Goal: Transaction & Acquisition: Purchase product/service

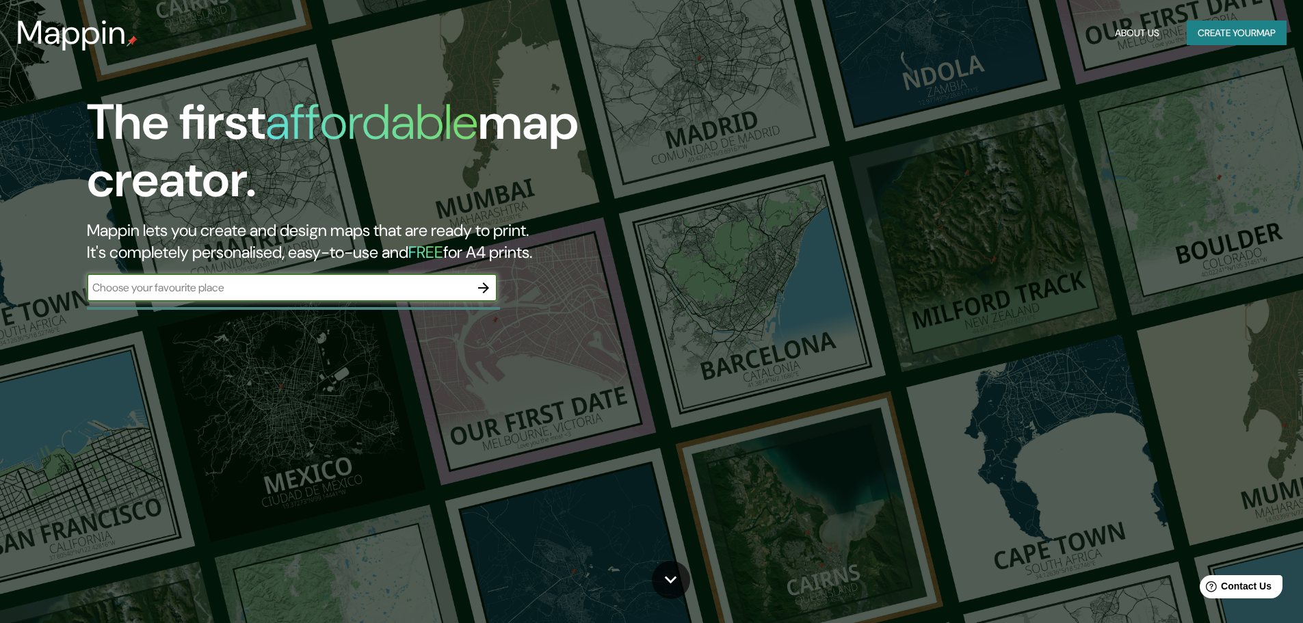
click at [445, 289] on input "text" at bounding box center [278, 288] width 383 height 16
click at [428, 280] on input "coatzacoalcos" at bounding box center [278, 288] width 383 height 16
type input "coatzacoalcos"
click at [482, 293] on icon "button" at bounding box center [483, 288] width 16 height 16
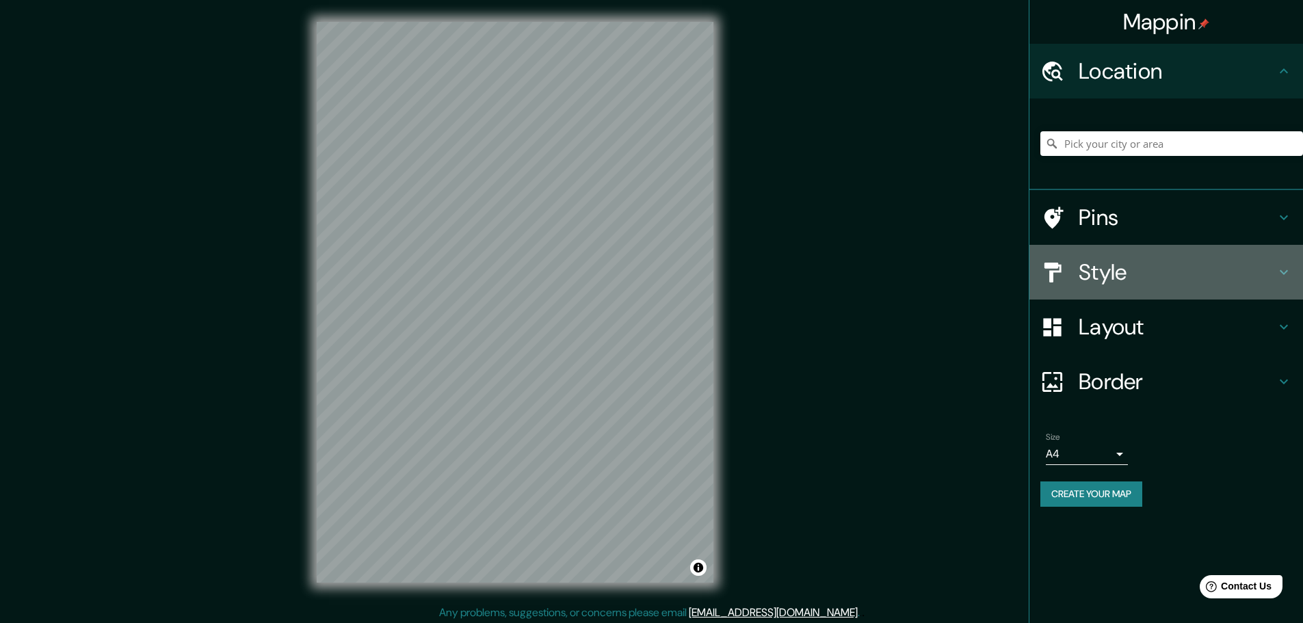
click at [1277, 269] on icon at bounding box center [1284, 272] width 16 height 16
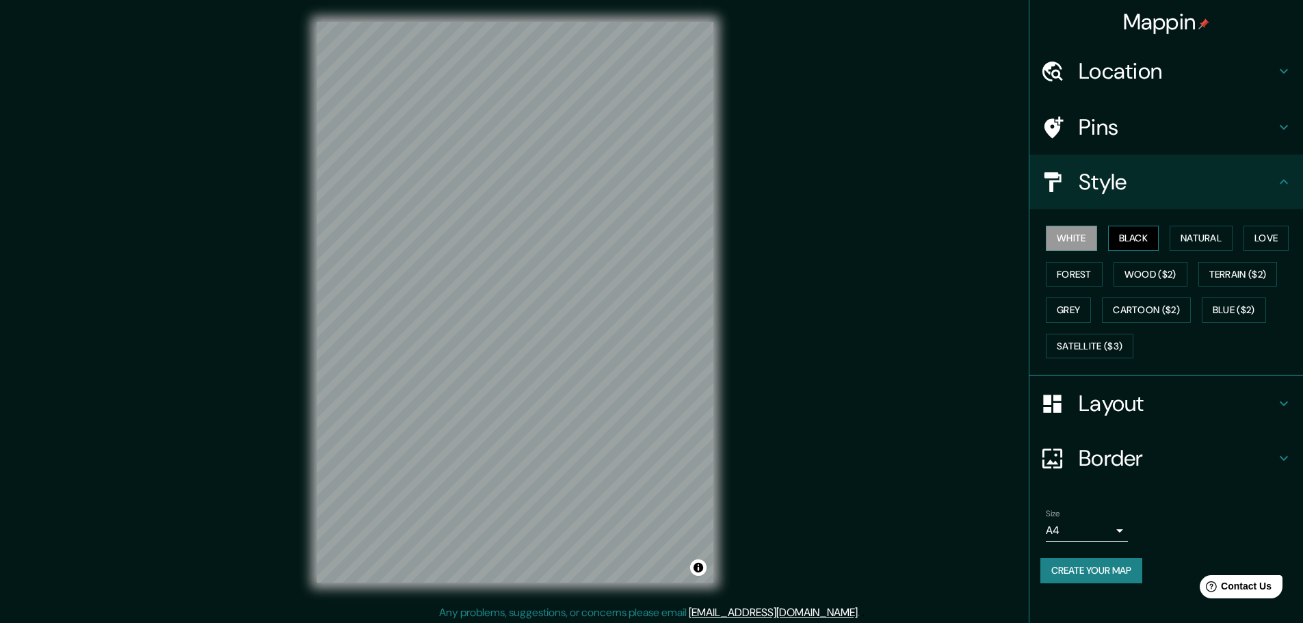
click at [1122, 243] on button "Black" at bounding box center [1133, 238] width 51 height 25
click at [1185, 232] on button "Natural" at bounding box center [1201, 238] width 63 height 25
click at [1266, 229] on button "Love" at bounding box center [1265, 238] width 45 height 25
click at [1076, 276] on button "Forest" at bounding box center [1074, 274] width 57 height 25
click at [1075, 302] on button "Grey" at bounding box center [1068, 310] width 45 height 25
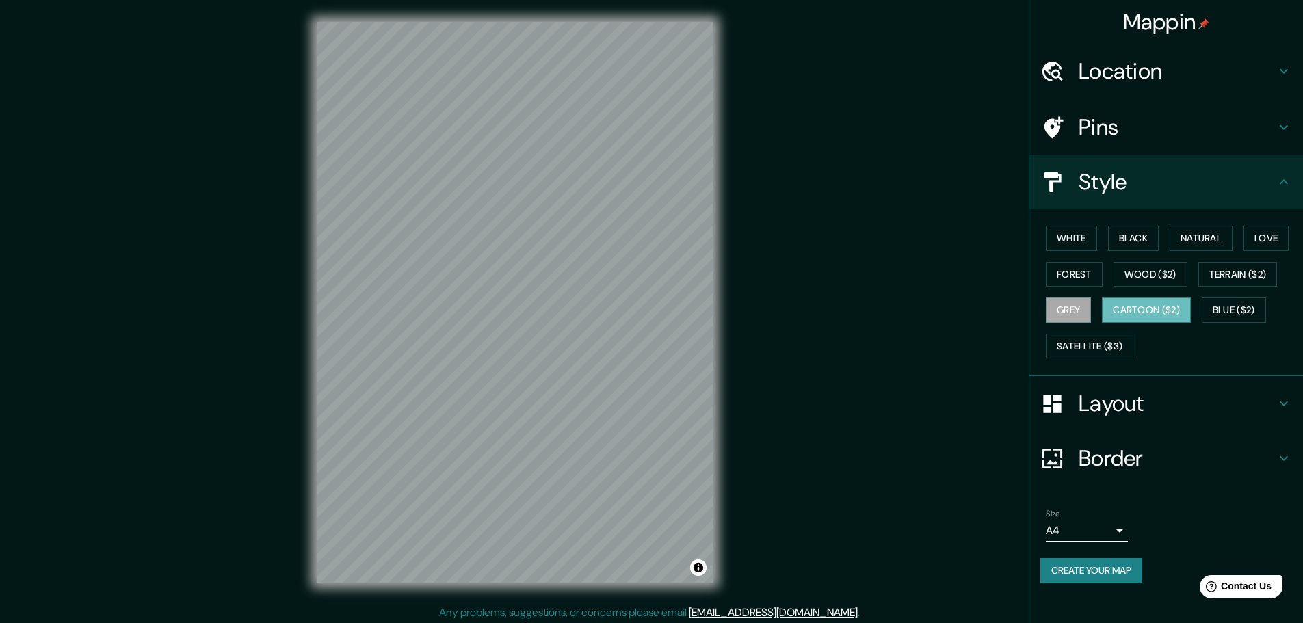
click at [1131, 305] on button "Cartoon ($2)" at bounding box center [1146, 310] width 89 height 25
click at [1092, 339] on button "Satellite ($3)" at bounding box center [1090, 346] width 88 height 25
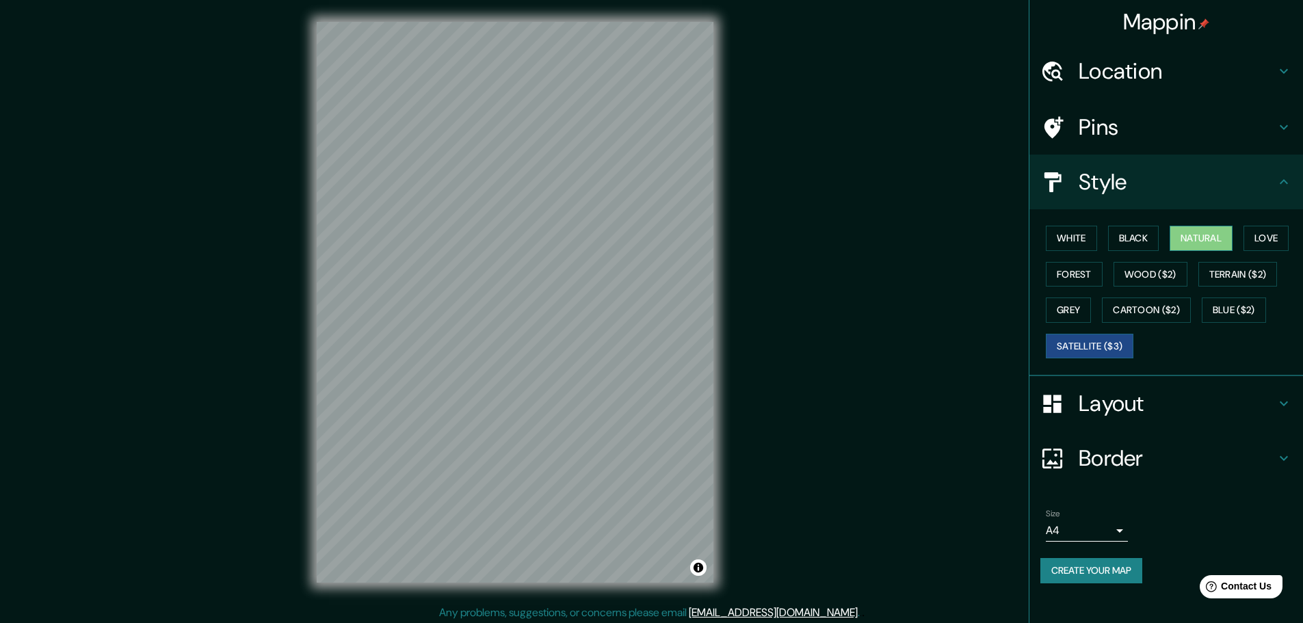
click at [1191, 233] on button "Natural" at bounding box center [1201, 238] width 63 height 25
click at [1270, 401] on h4 "Layout" at bounding box center [1177, 403] width 197 height 27
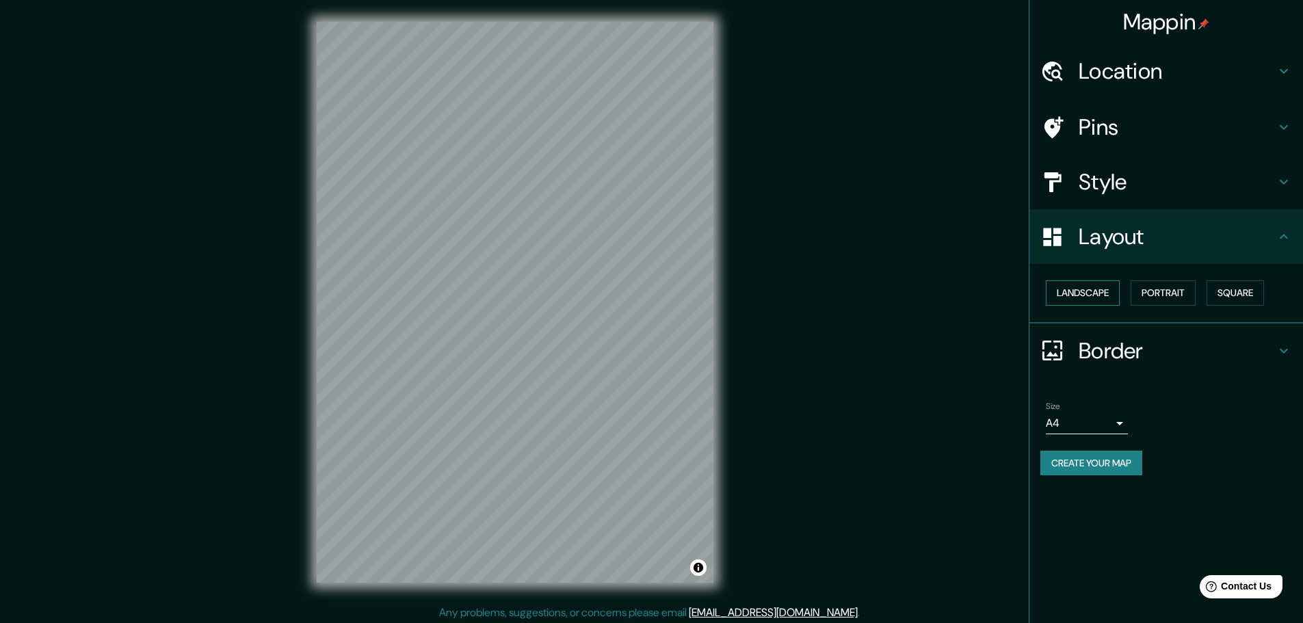
click at [1094, 296] on button "Landscape" at bounding box center [1083, 292] width 74 height 25
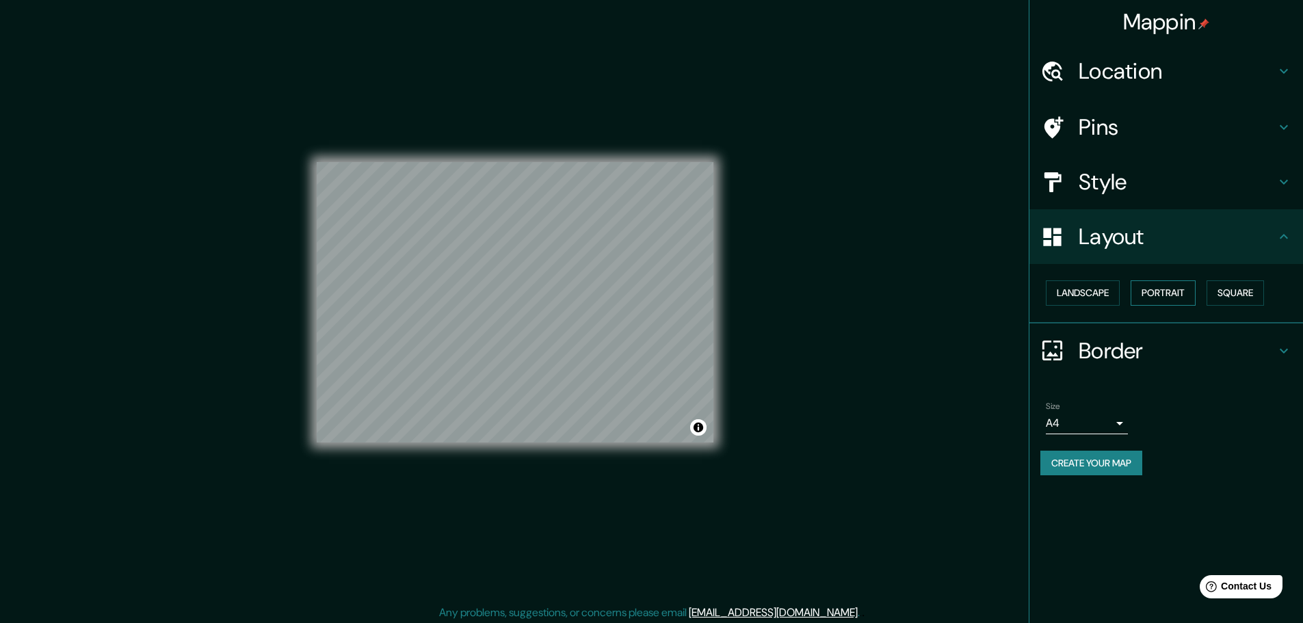
click at [1171, 293] on button "Portrait" at bounding box center [1163, 292] width 65 height 25
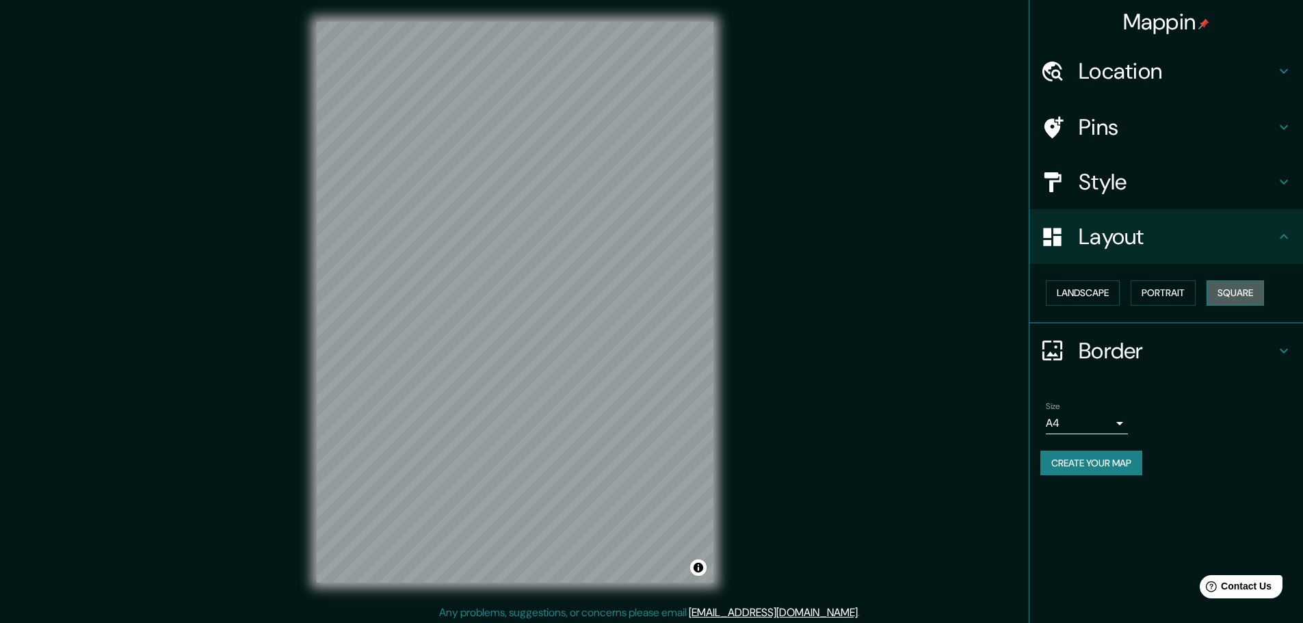
click at [1228, 291] on button "Square" at bounding box center [1235, 292] width 57 height 25
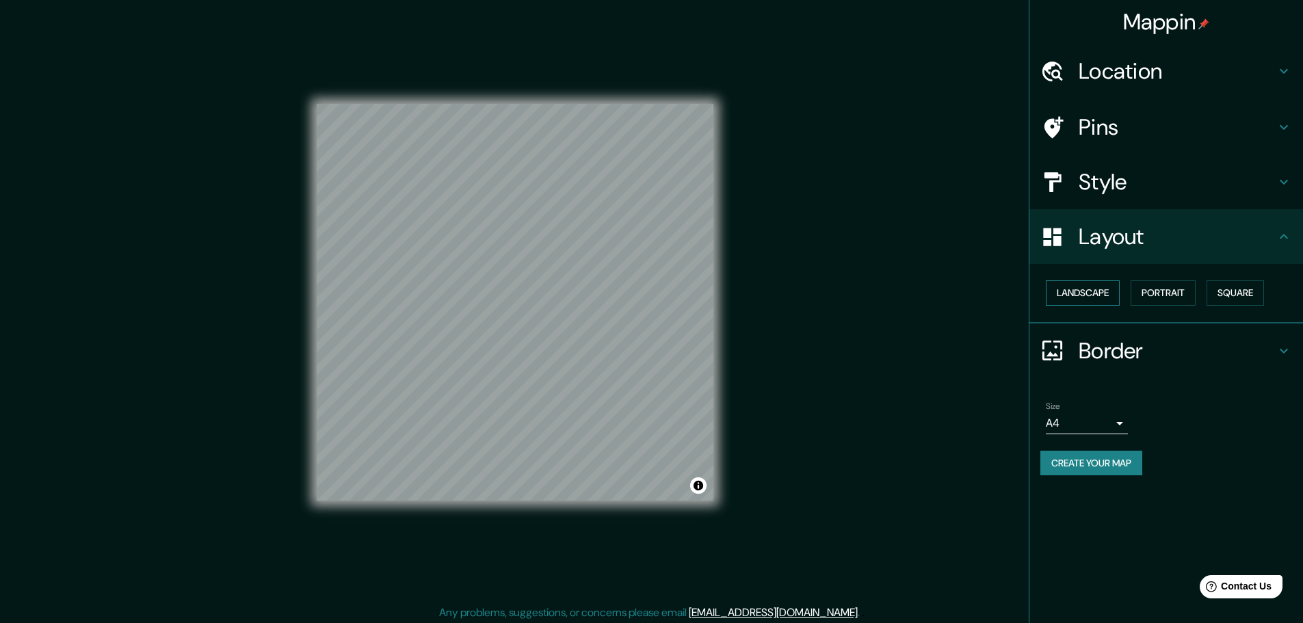
click at [1088, 300] on button "Landscape" at bounding box center [1083, 292] width 74 height 25
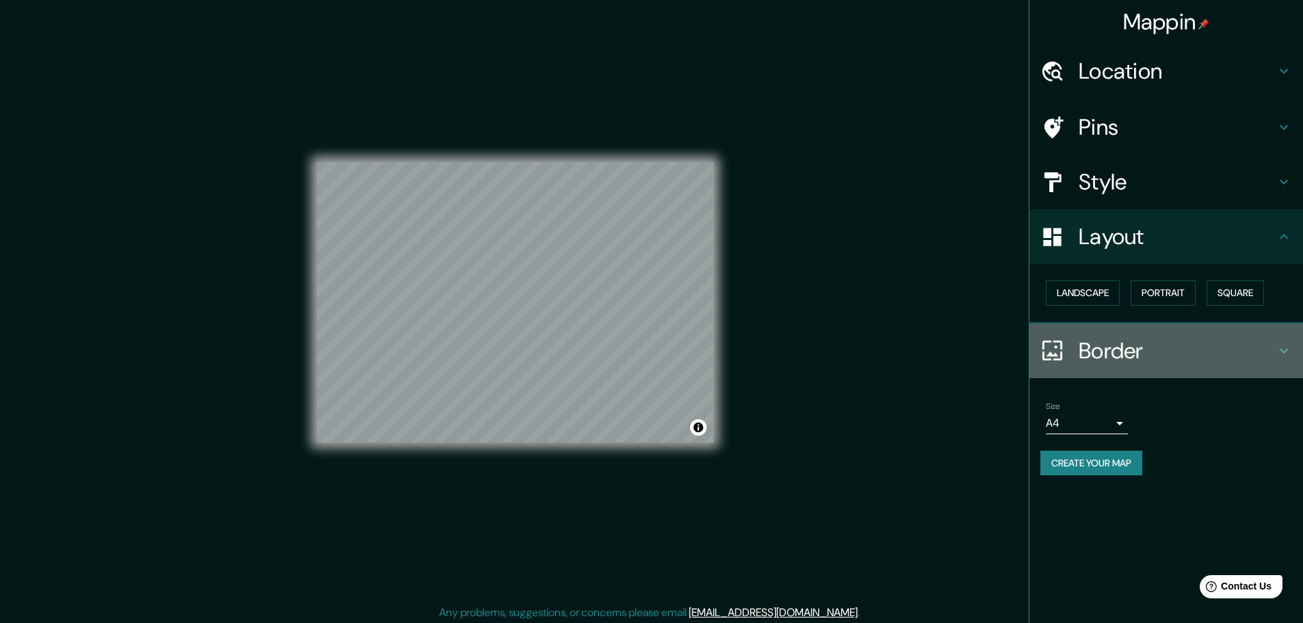
click at [1276, 343] on icon at bounding box center [1284, 351] width 16 height 16
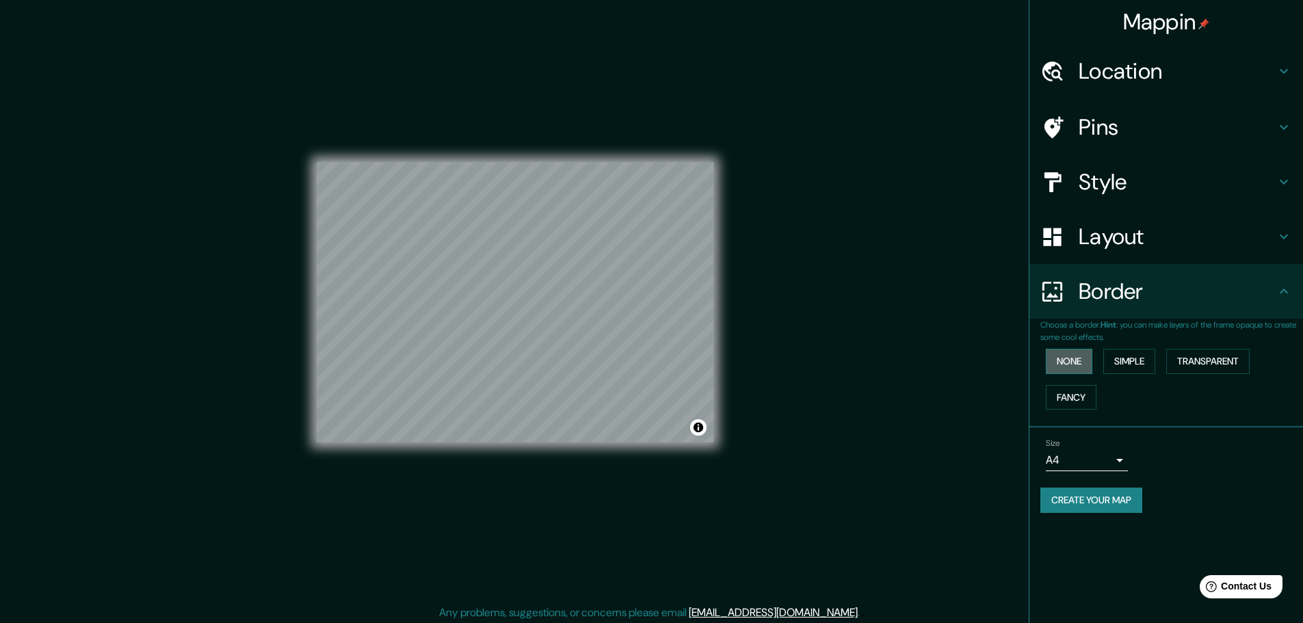
click at [1056, 365] on button "None" at bounding box center [1069, 361] width 47 height 25
click at [1135, 363] on button "Simple" at bounding box center [1129, 361] width 52 height 25
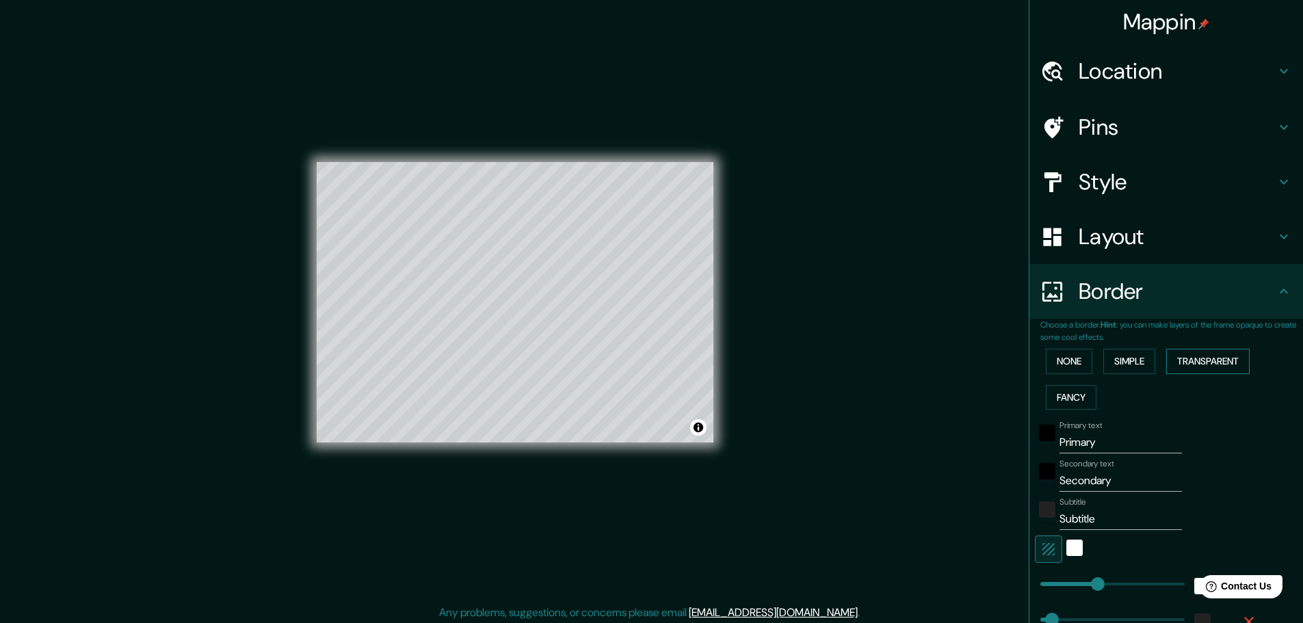
click at [1191, 360] on button "Transparent" at bounding box center [1207, 361] width 83 height 25
click at [1053, 401] on button "Fancy" at bounding box center [1071, 397] width 51 height 25
click at [1056, 354] on button "None" at bounding box center [1069, 361] width 47 height 25
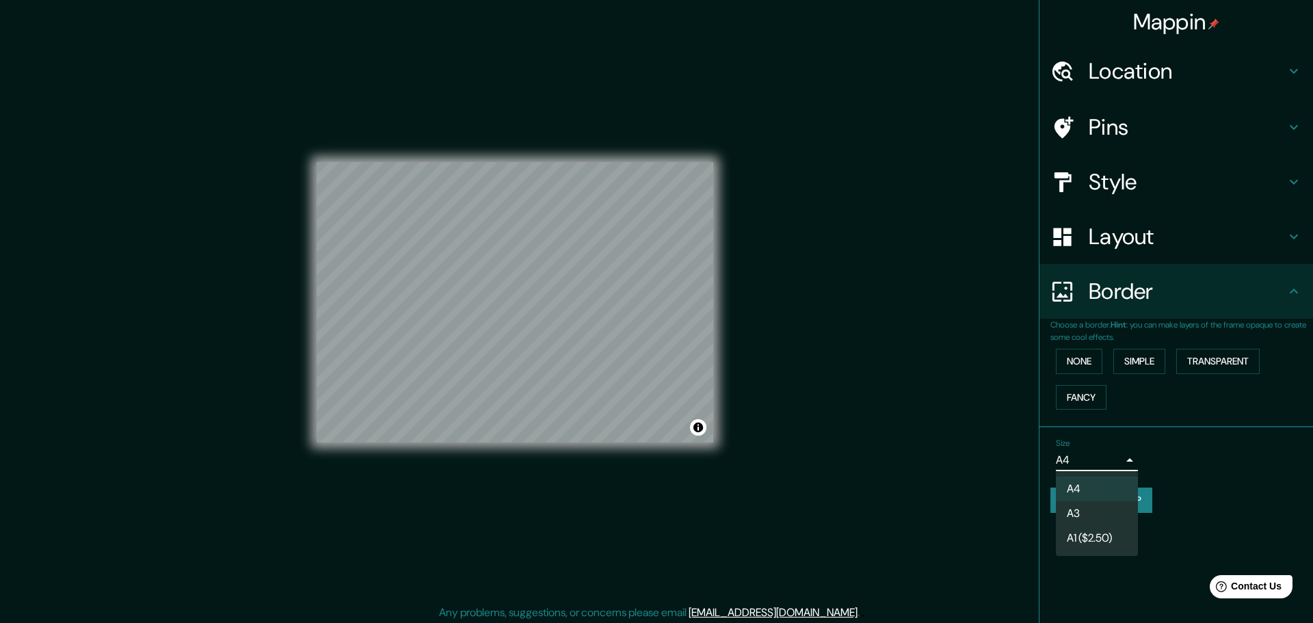
click at [1120, 462] on body "Mappin Location Pins Style Layout Border Choose a border. Hint : you can make l…" at bounding box center [656, 311] width 1313 height 623
click at [1096, 488] on li "A4" at bounding box center [1097, 489] width 82 height 25
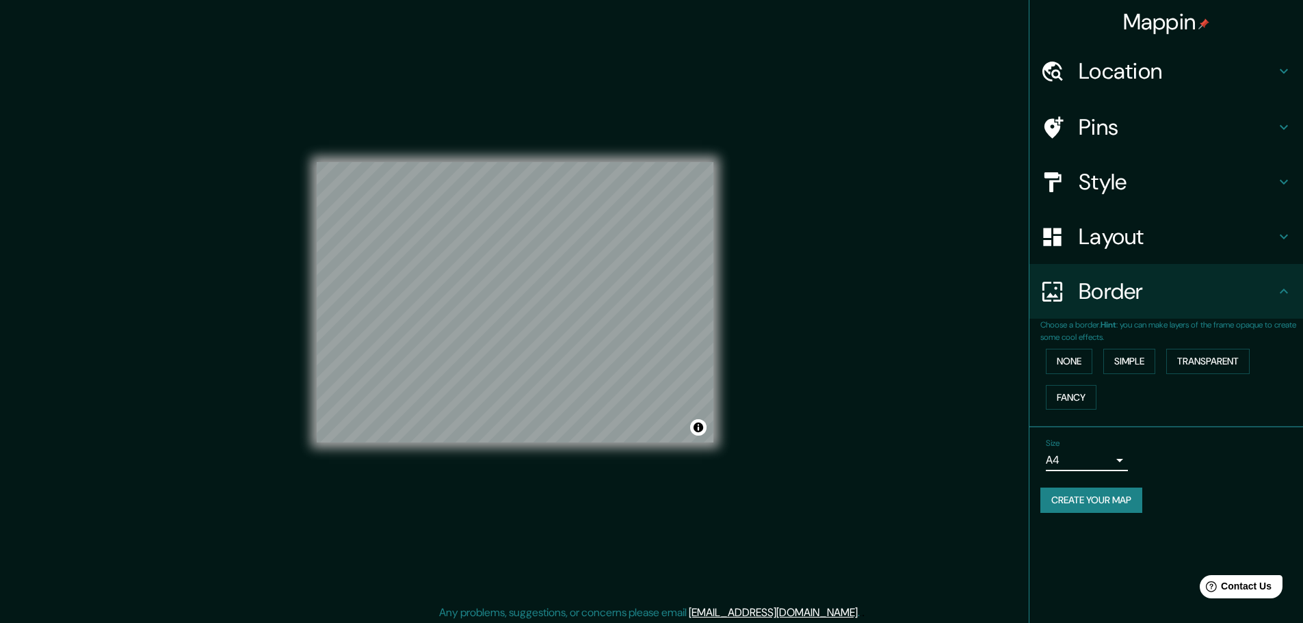
click at [1246, 180] on h4 "Style" at bounding box center [1177, 181] width 197 height 27
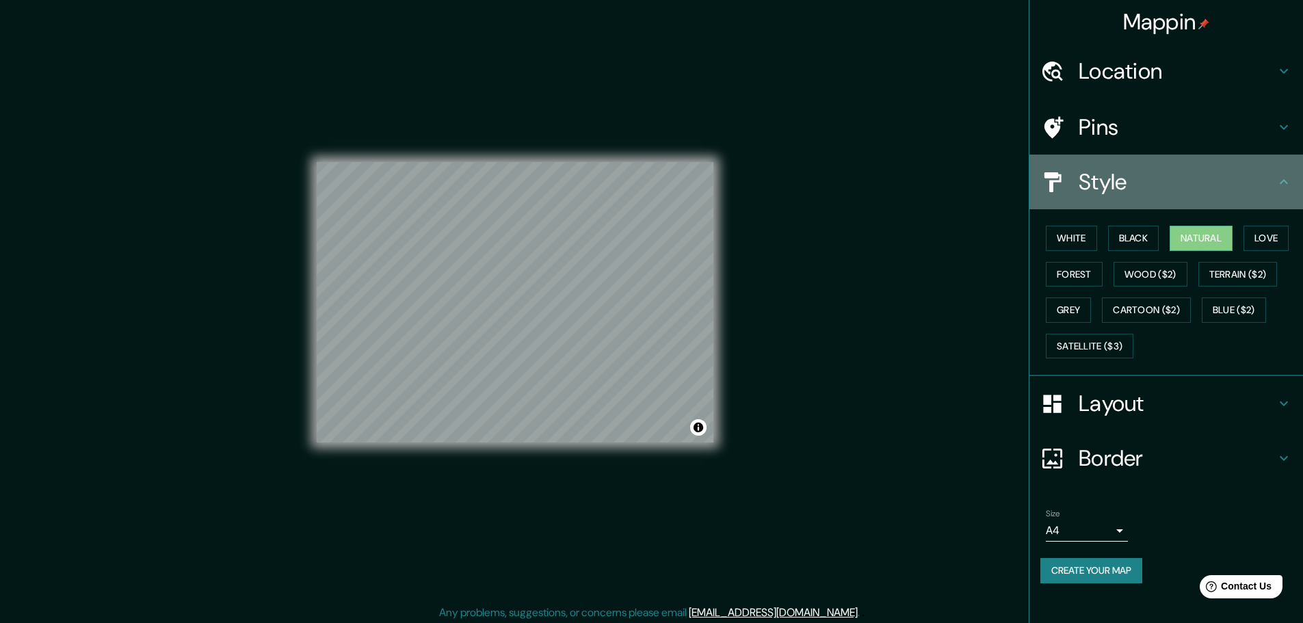
click at [1246, 180] on h4 "Style" at bounding box center [1177, 181] width 197 height 27
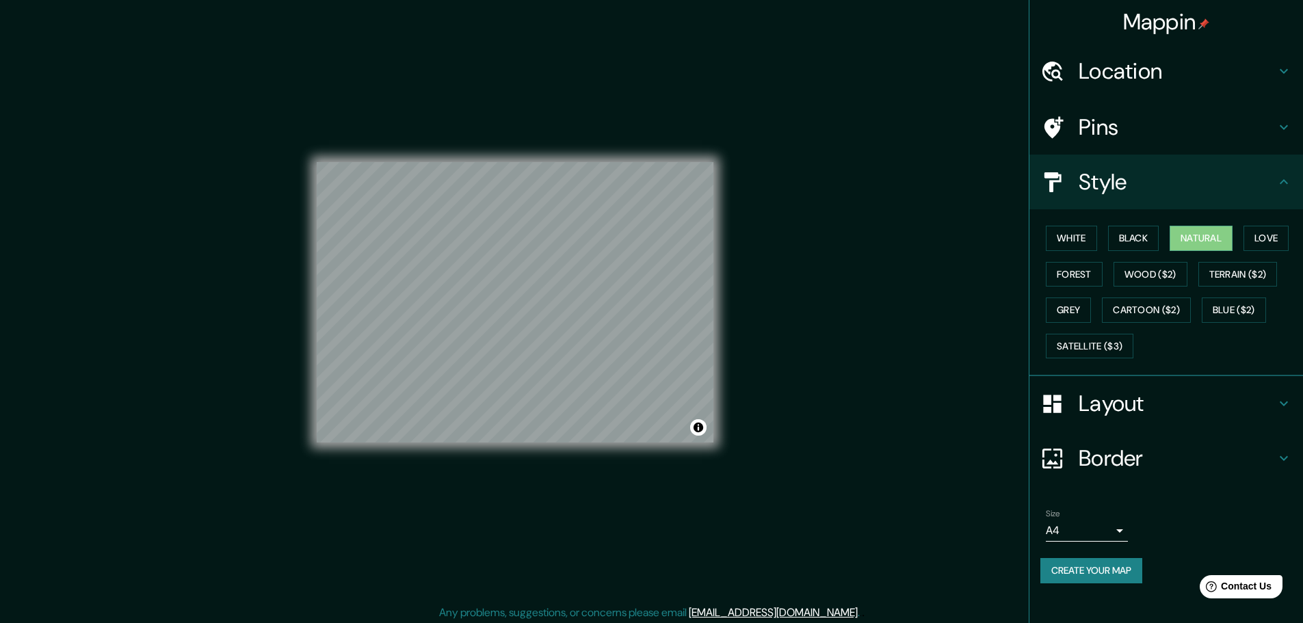
click at [1274, 129] on h4 "Pins" at bounding box center [1177, 127] width 197 height 27
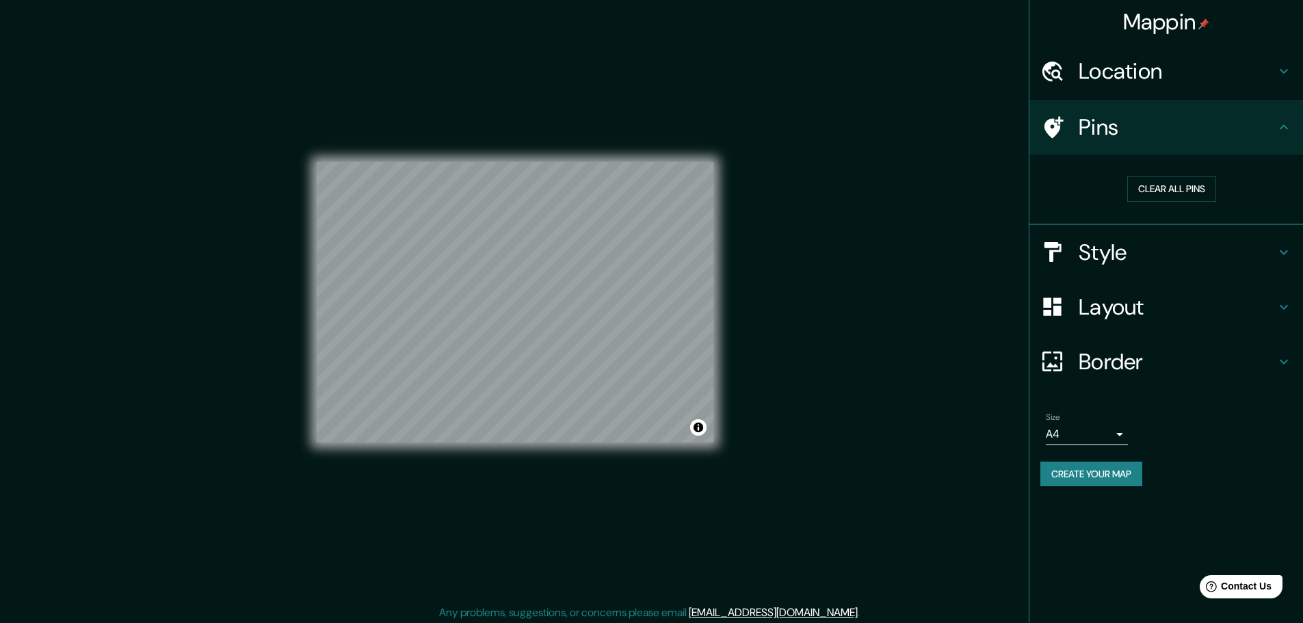
click at [1274, 129] on h4 "Pins" at bounding box center [1177, 127] width 197 height 27
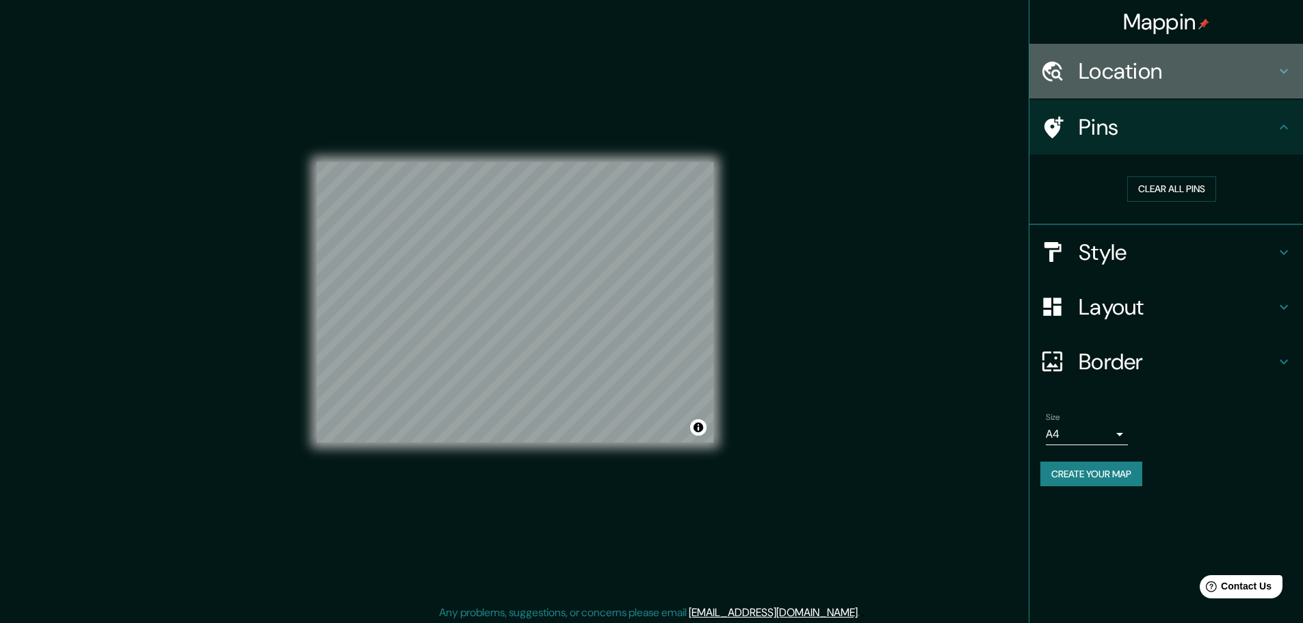
click at [1267, 74] on h4 "Location" at bounding box center [1177, 70] width 197 height 27
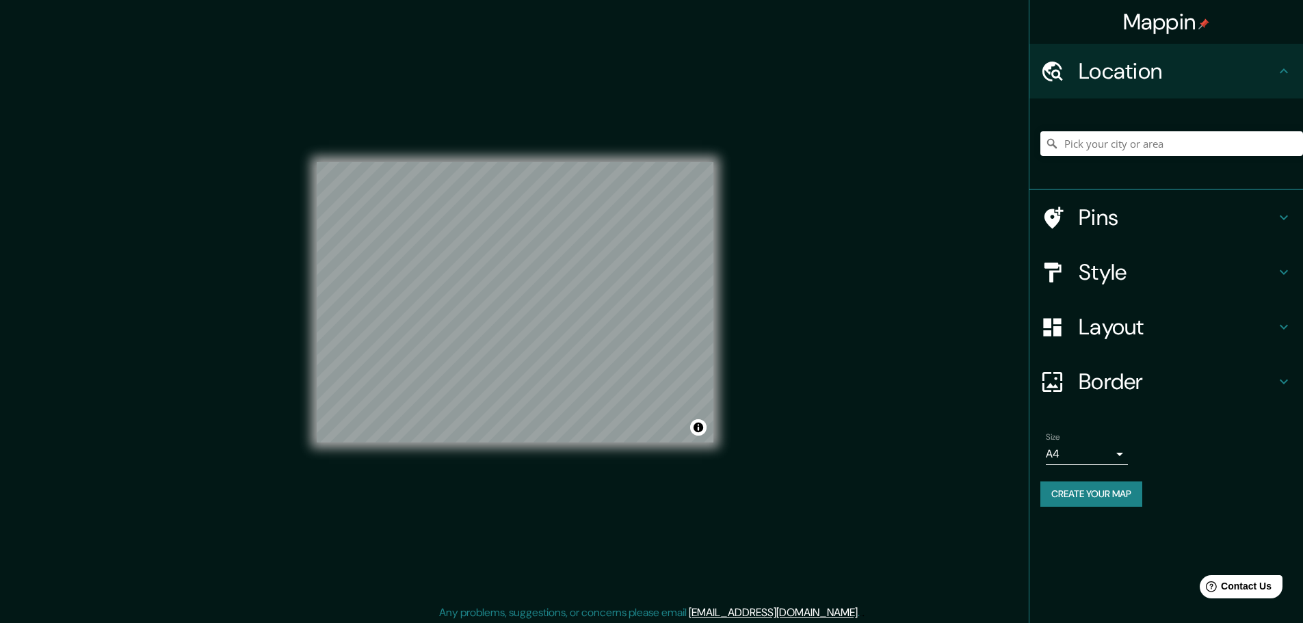
click at [1267, 74] on h4 "Location" at bounding box center [1177, 70] width 197 height 27
click at [698, 427] on button "Toggle attribution" at bounding box center [698, 427] width 16 height 16
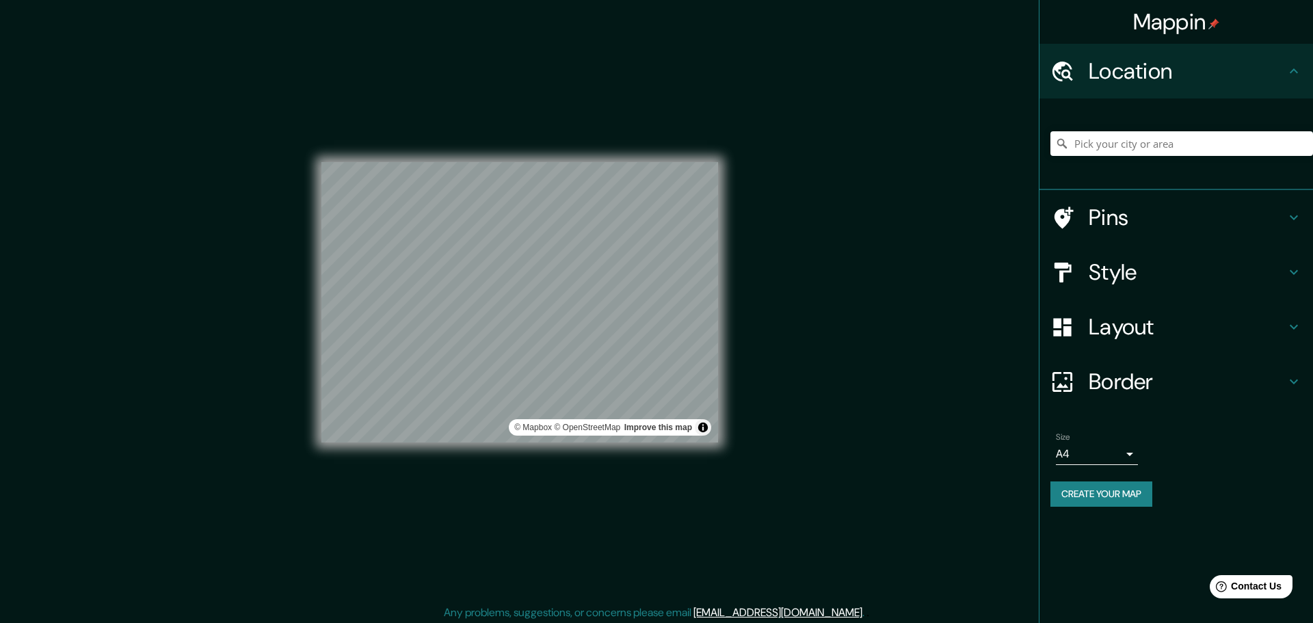
click at [1120, 449] on body "Mappin Location Pins Style Layout Border Choose a border. Hint : you can make l…" at bounding box center [656, 311] width 1313 height 623
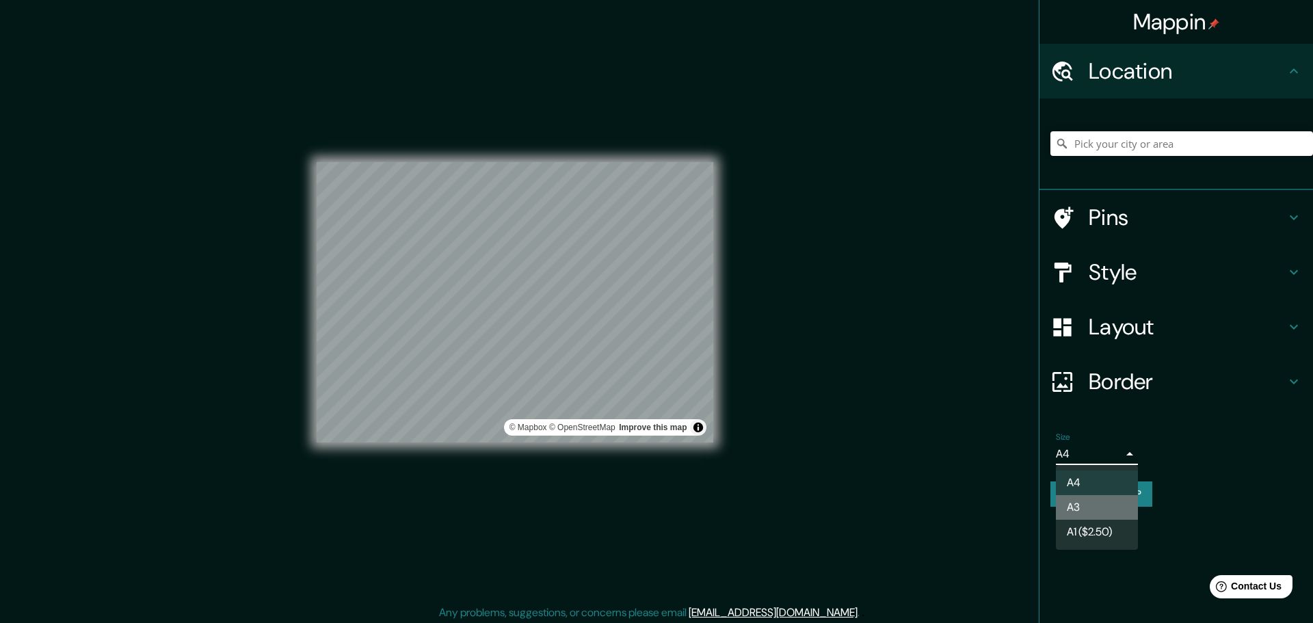
click at [1114, 503] on li "A3" at bounding box center [1097, 507] width 82 height 25
click at [1122, 458] on body "Mappin Location Pins Style Layout Border Choose a border. Hint : you can make l…" at bounding box center [656, 311] width 1313 height 623
click at [1105, 484] on li "A4" at bounding box center [1097, 483] width 82 height 25
type input "single"
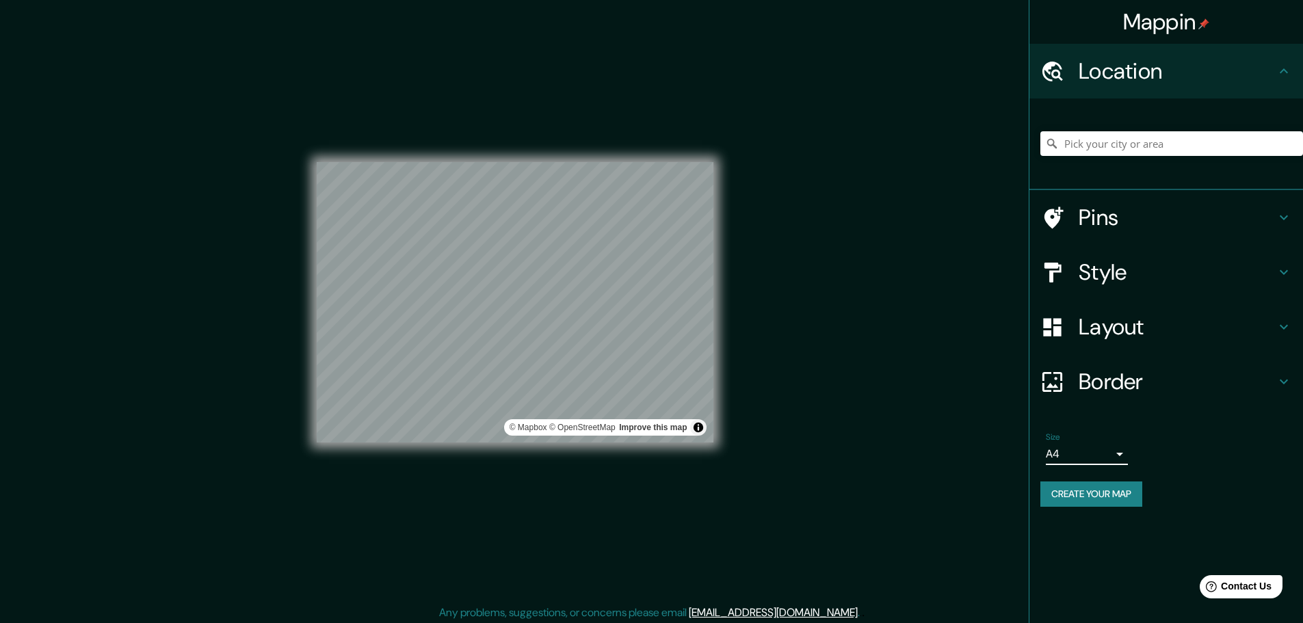
click at [1238, 385] on h4 "Border" at bounding box center [1177, 381] width 197 height 27
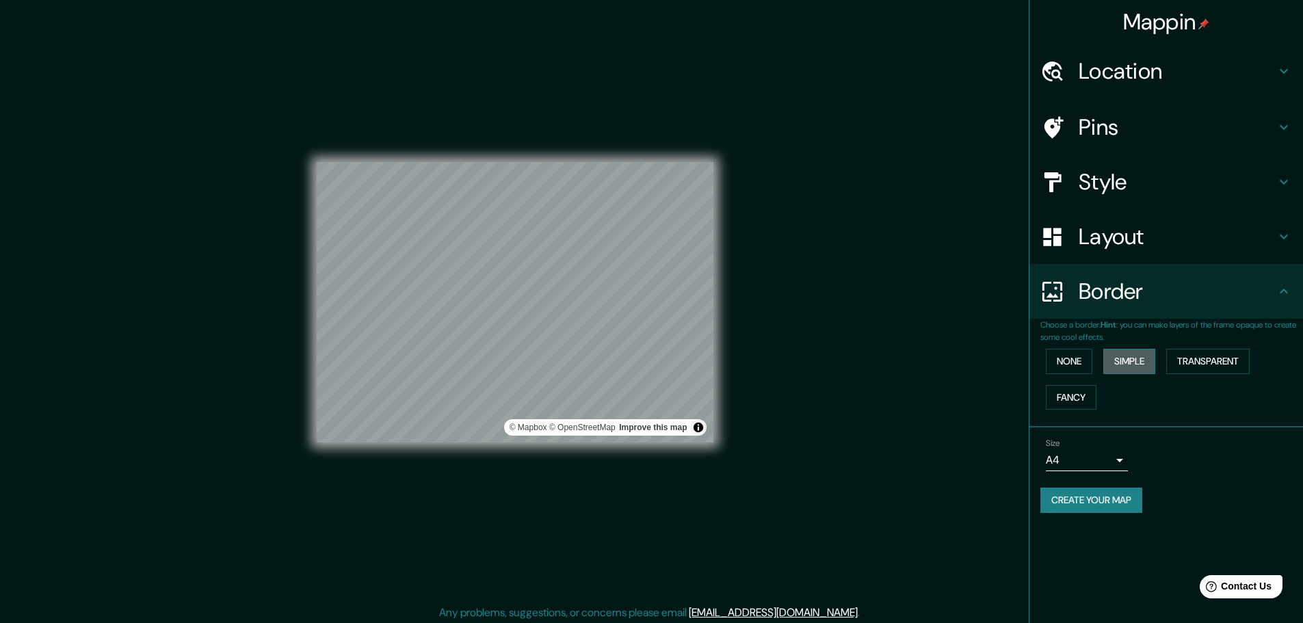
click at [1129, 367] on button "Simple" at bounding box center [1129, 361] width 52 height 25
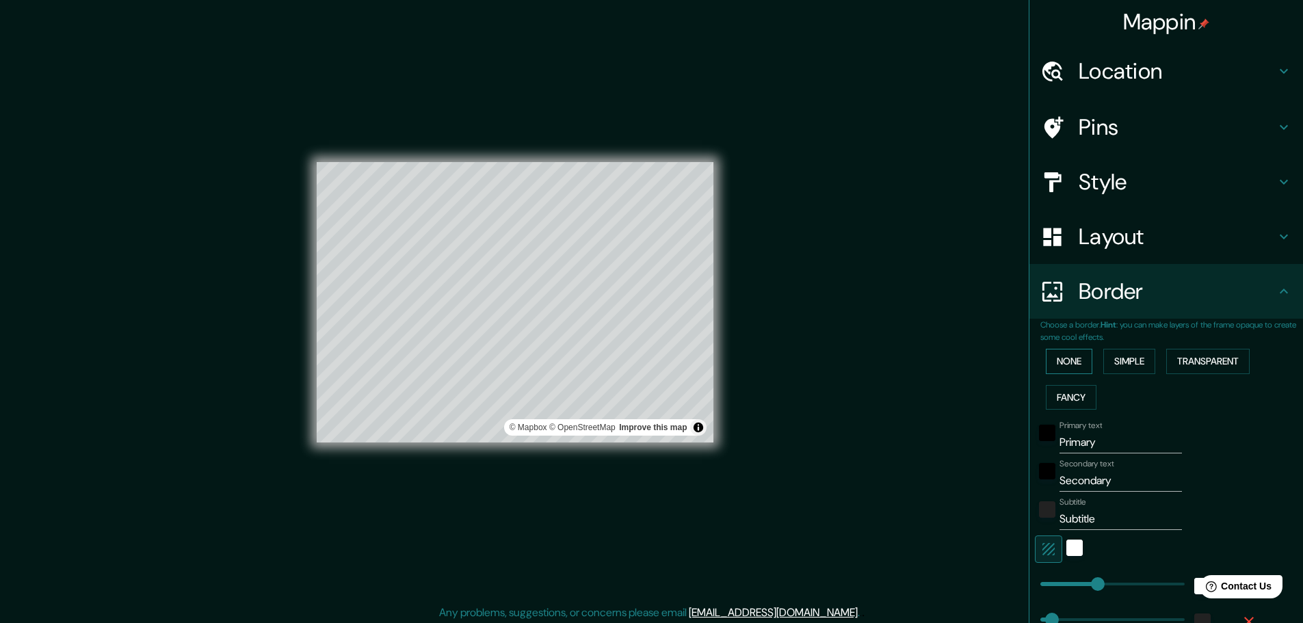
click at [1053, 364] on button "None" at bounding box center [1069, 361] width 47 height 25
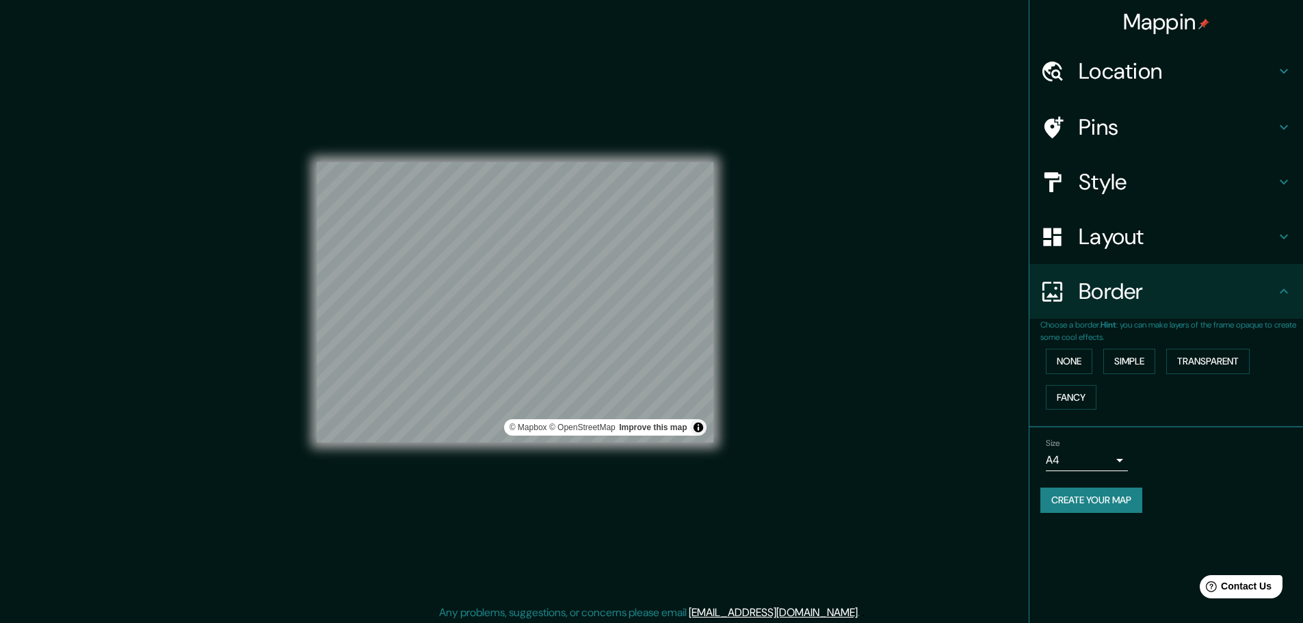
click at [1265, 237] on h4 "Layout" at bounding box center [1177, 236] width 197 height 27
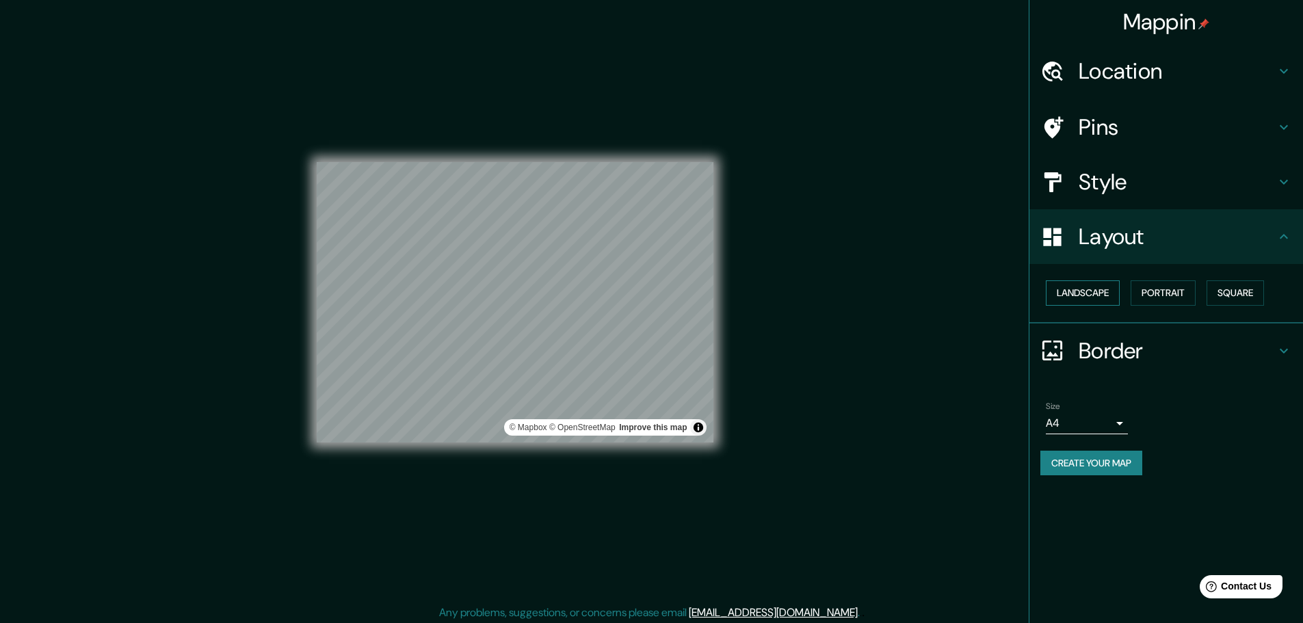
click at [1098, 288] on button "Landscape" at bounding box center [1083, 292] width 74 height 25
click at [1158, 287] on button "Portrait" at bounding box center [1163, 292] width 65 height 25
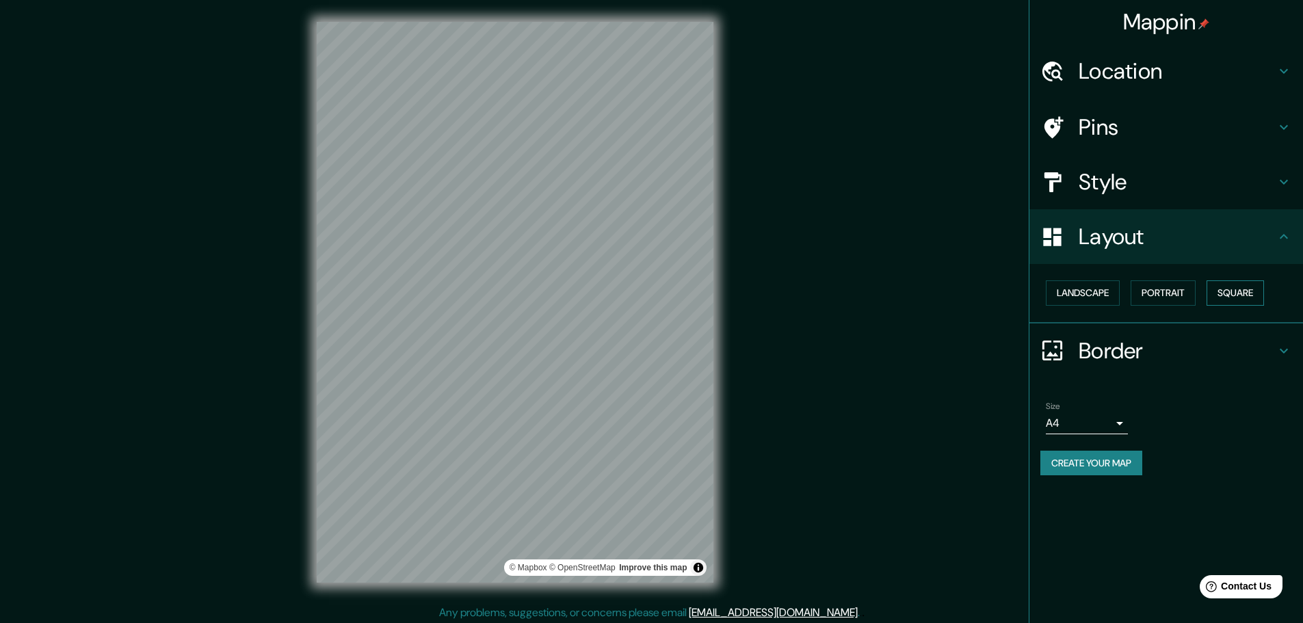
click at [1221, 291] on button "Square" at bounding box center [1235, 292] width 57 height 25
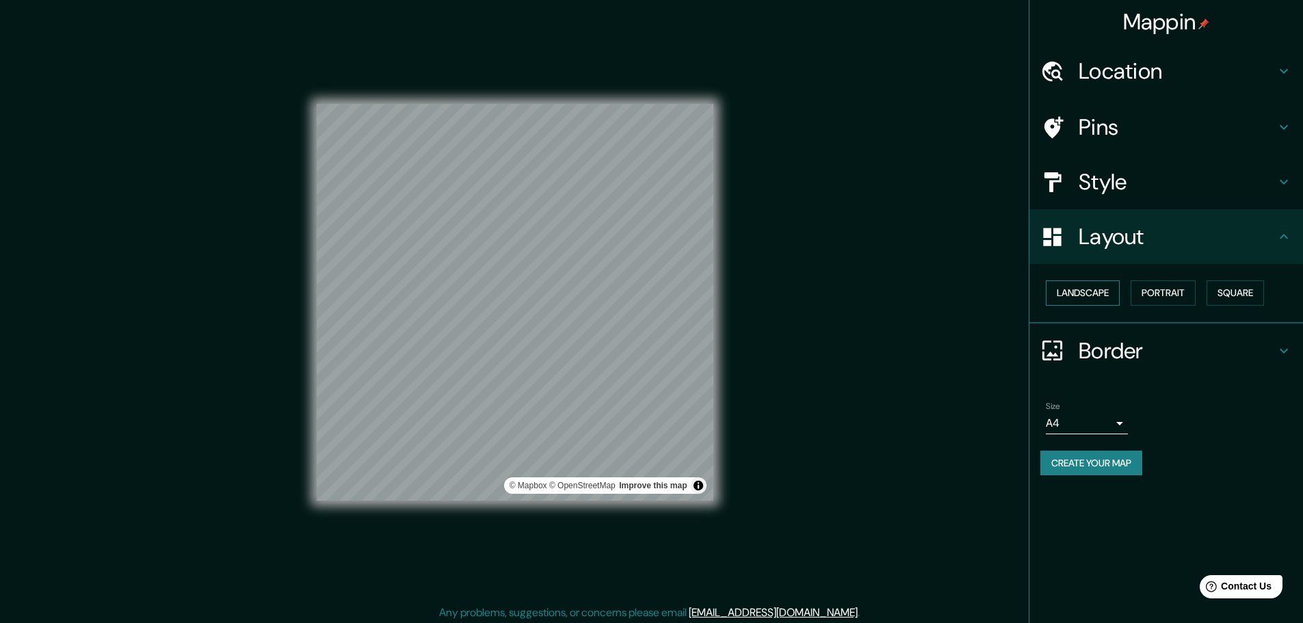
click at [1093, 295] on button "Landscape" at bounding box center [1083, 292] width 74 height 25
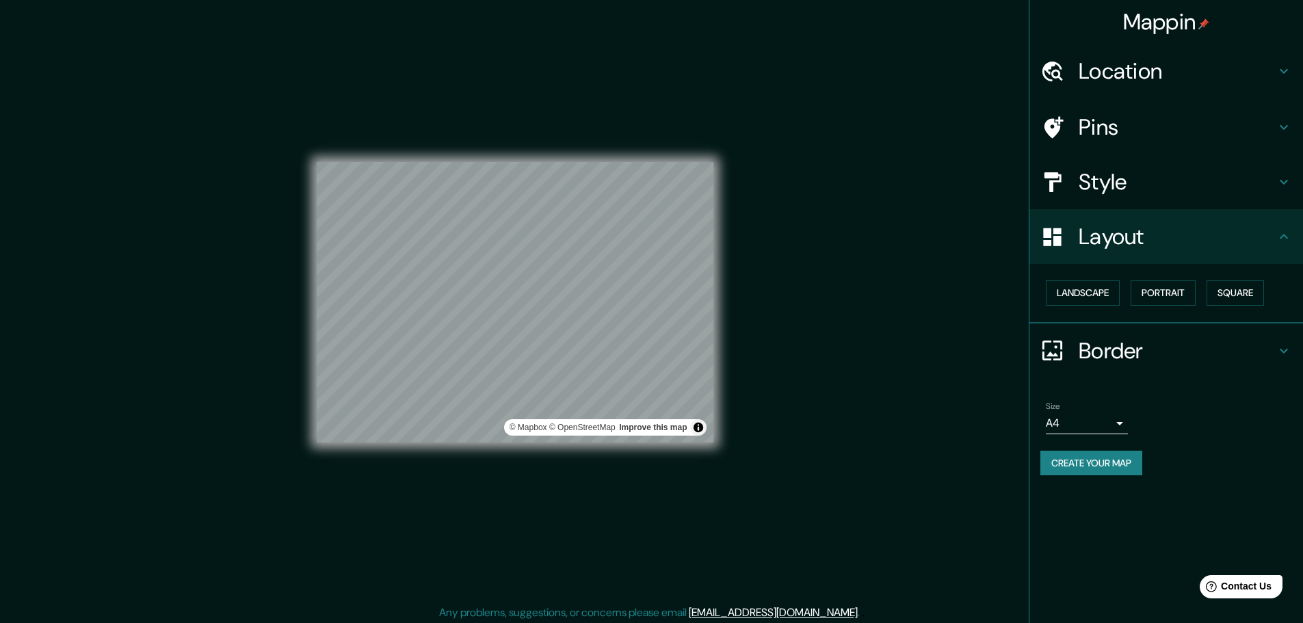
click at [1268, 121] on h4 "Pins" at bounding box center [1177, 127] width 197 height 27
